Goal: Check status: Check status

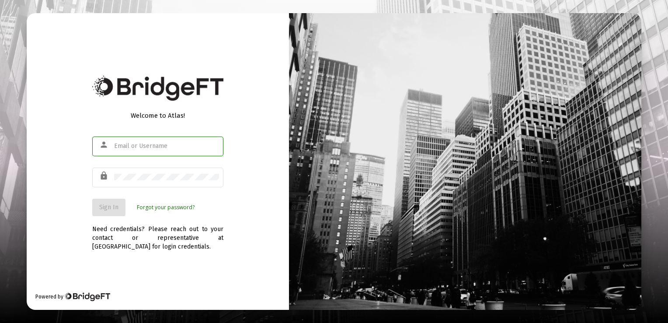
type input "[EMAIL_ADDRESS][DOMAIN_NAME]"
click at [114, 210] on span "Sign In" at bounding box center [108, 206] width 19 height 7
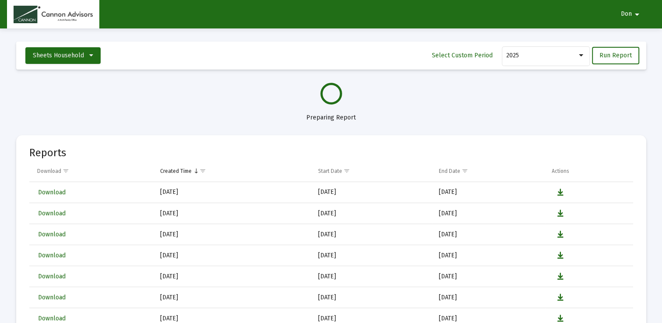
select select "View all"
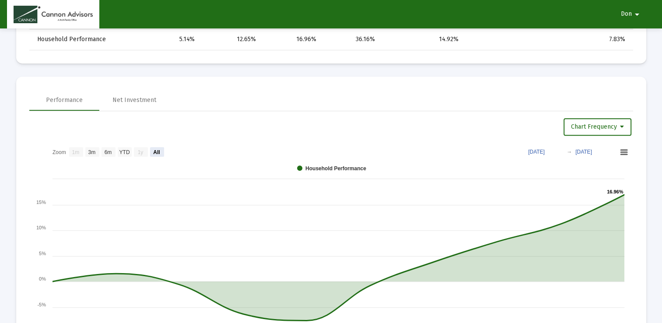
scroll to position [483, 0]
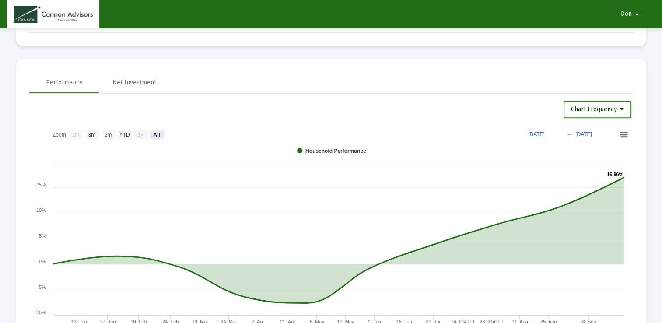
click at [623, 108] on icon at bounding box center [622, 109] width 4 height 6
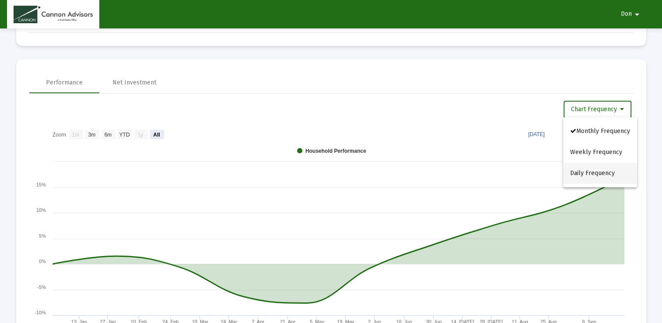
click at [594, 173] on button "Daily Frequency" at bounding box center [600, 173] width 74 height 21
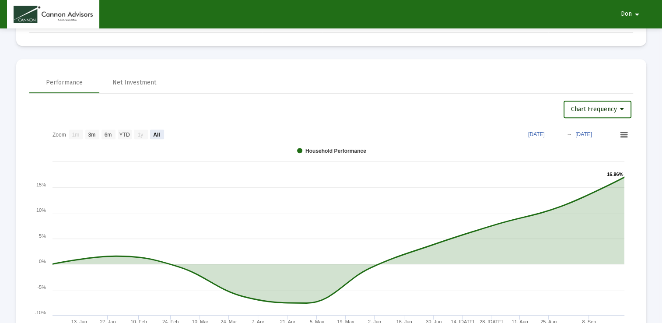
select select "View all"
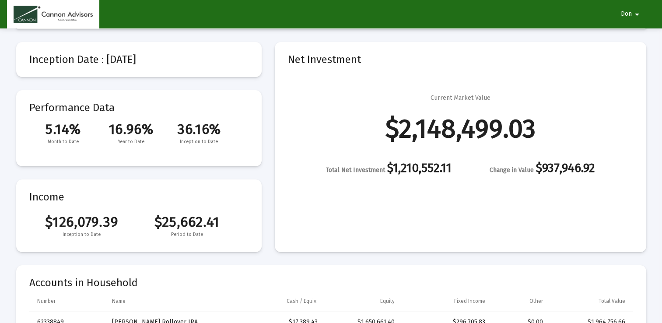
scroll to position [35, 0]
